Goal: Information Seeking & Learning: Learn about a topic

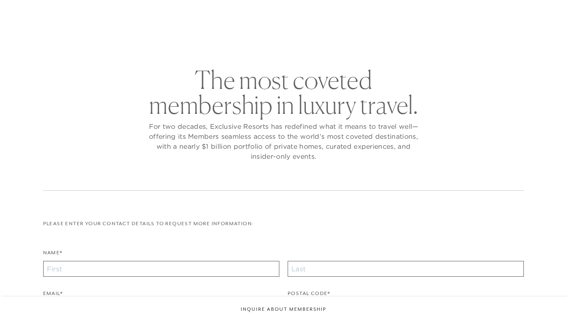
checkbox input "false"
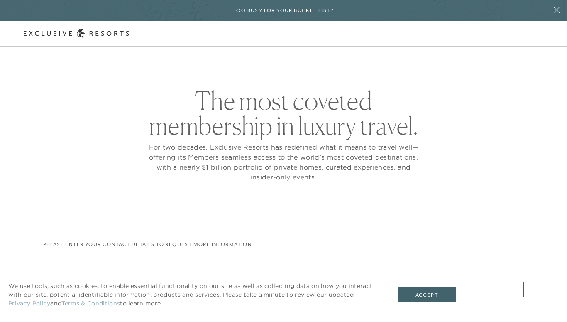
click at [436, 287] on button "Accept" at bounding box center [427, 295] width 58 height 16
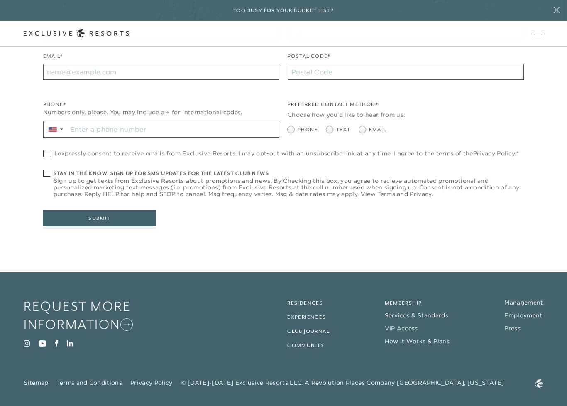
scroll to position [264, 0]
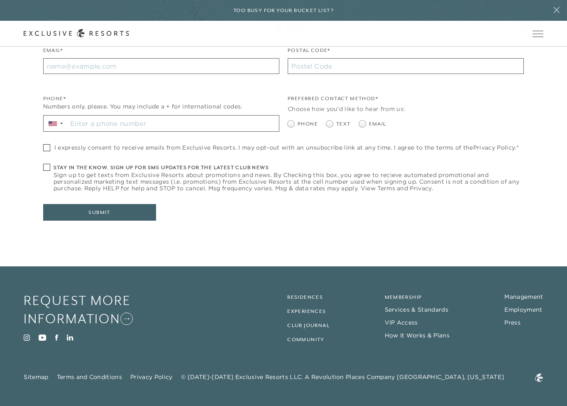
click at [411, 296] on link "Membership" at bounding box center [403, 297] width 37 height 6
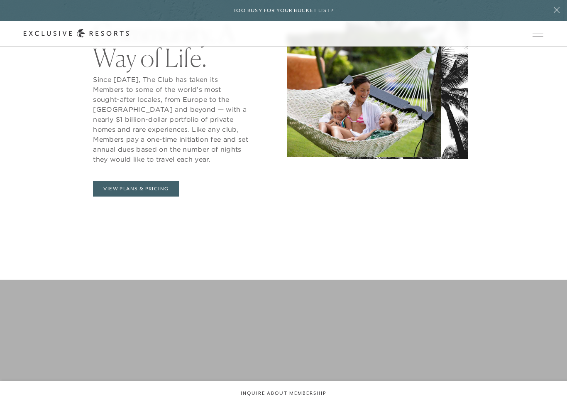
scroll to position [500, 0]
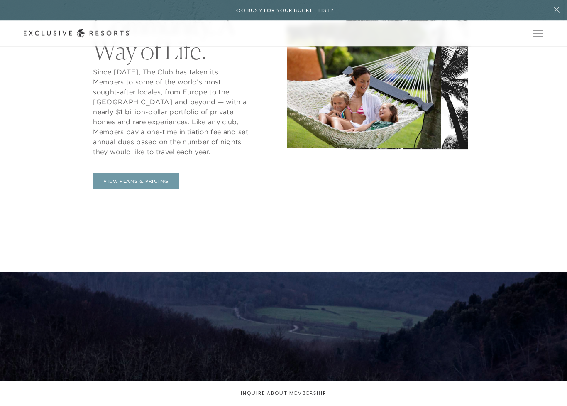
click at [146, 182] on link "View Plans & Pricing" at bounding box center [136, 181] width 86 height 16
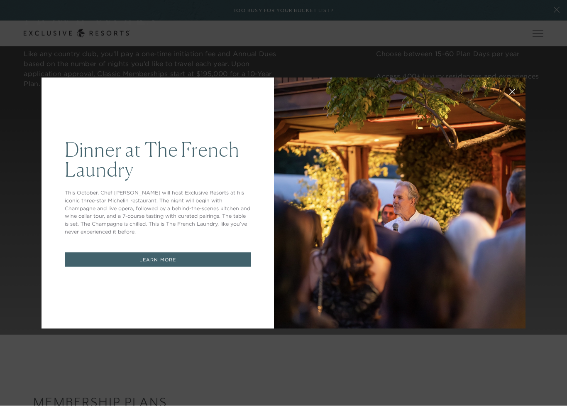
scroll to position [831, 0]
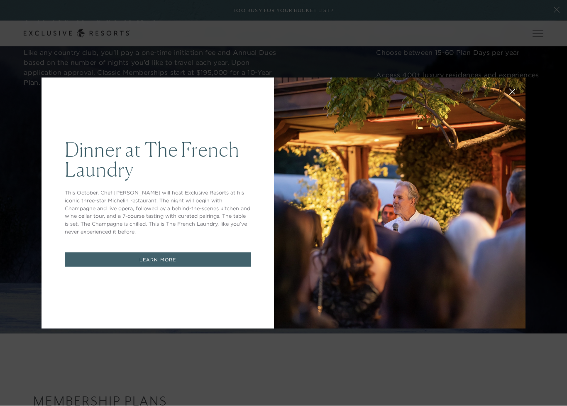
click at [280, 159] on div at bounding box center [400, 203] width 252 height 251
click at [340, 124] on div at bounding box center [400, 203] width 252 height 251
